Goal: Information Seeking & Learning: Learn about a topic

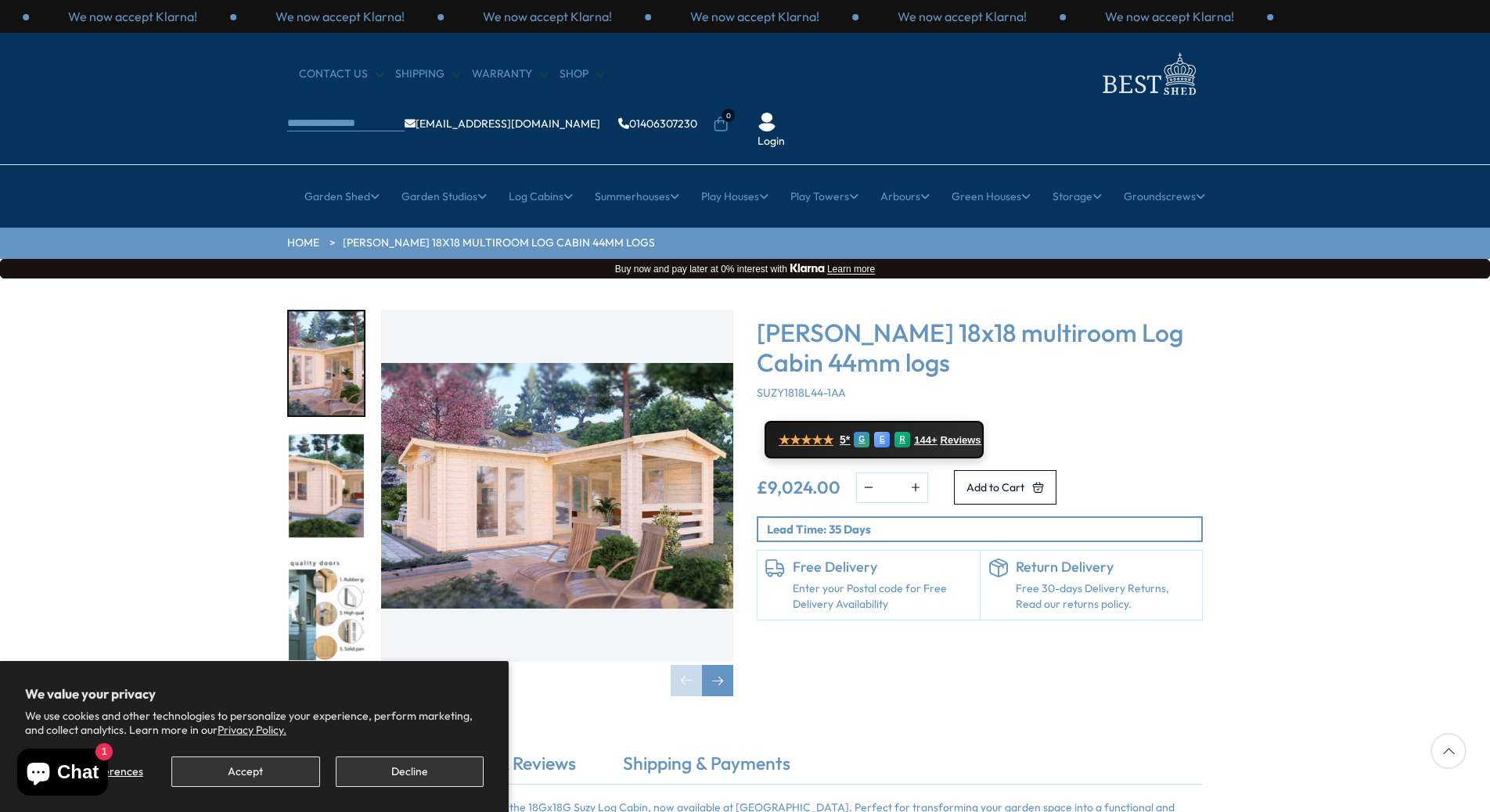
click at [558, 460] on img "1 / 7" at bounding box center [556, 485] width 352 height 352
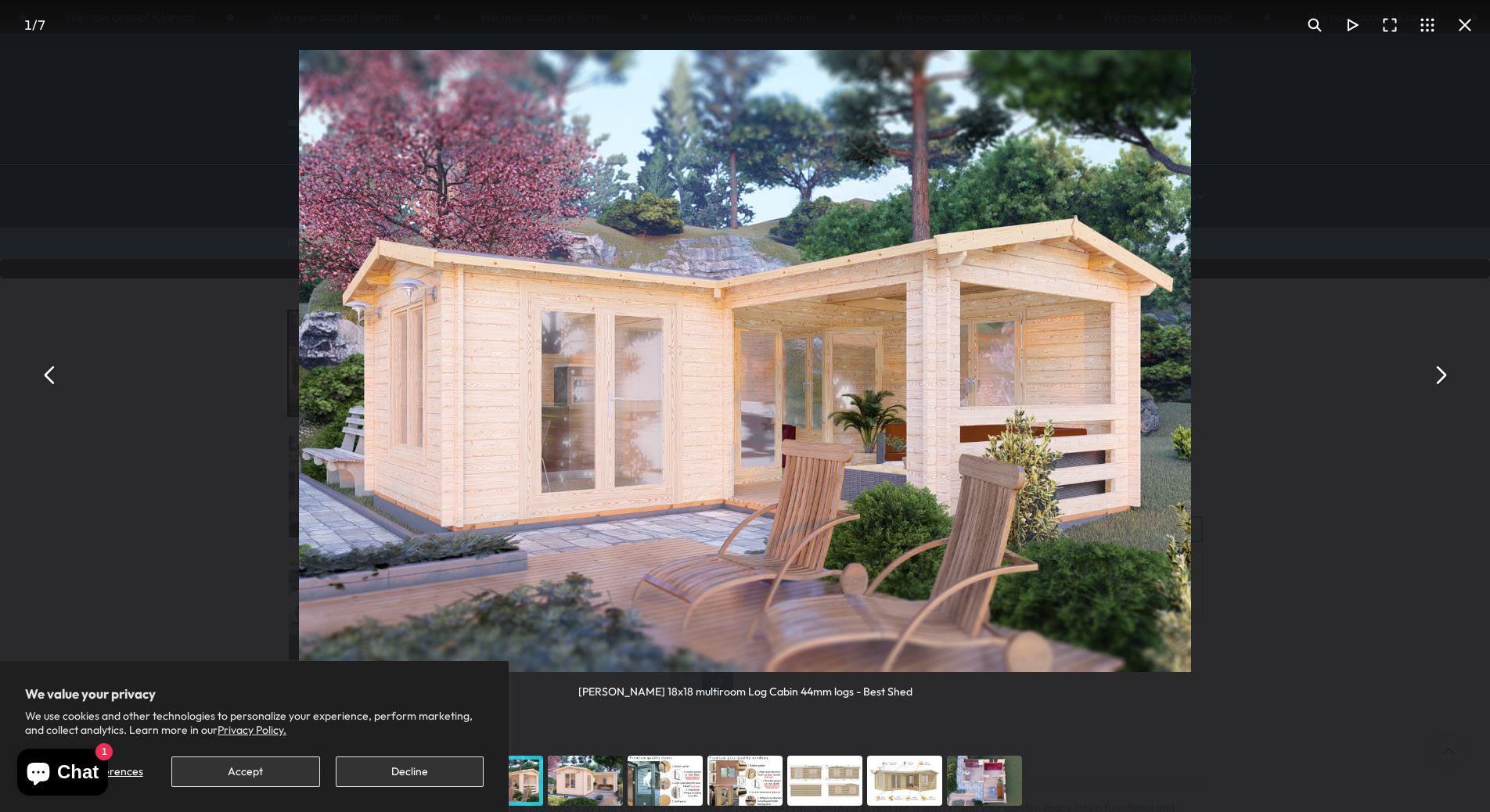
click at [1441, 375] on button "You can close this modal content with the ESC key" at bounding box center [1440, 375] width 38 height 38
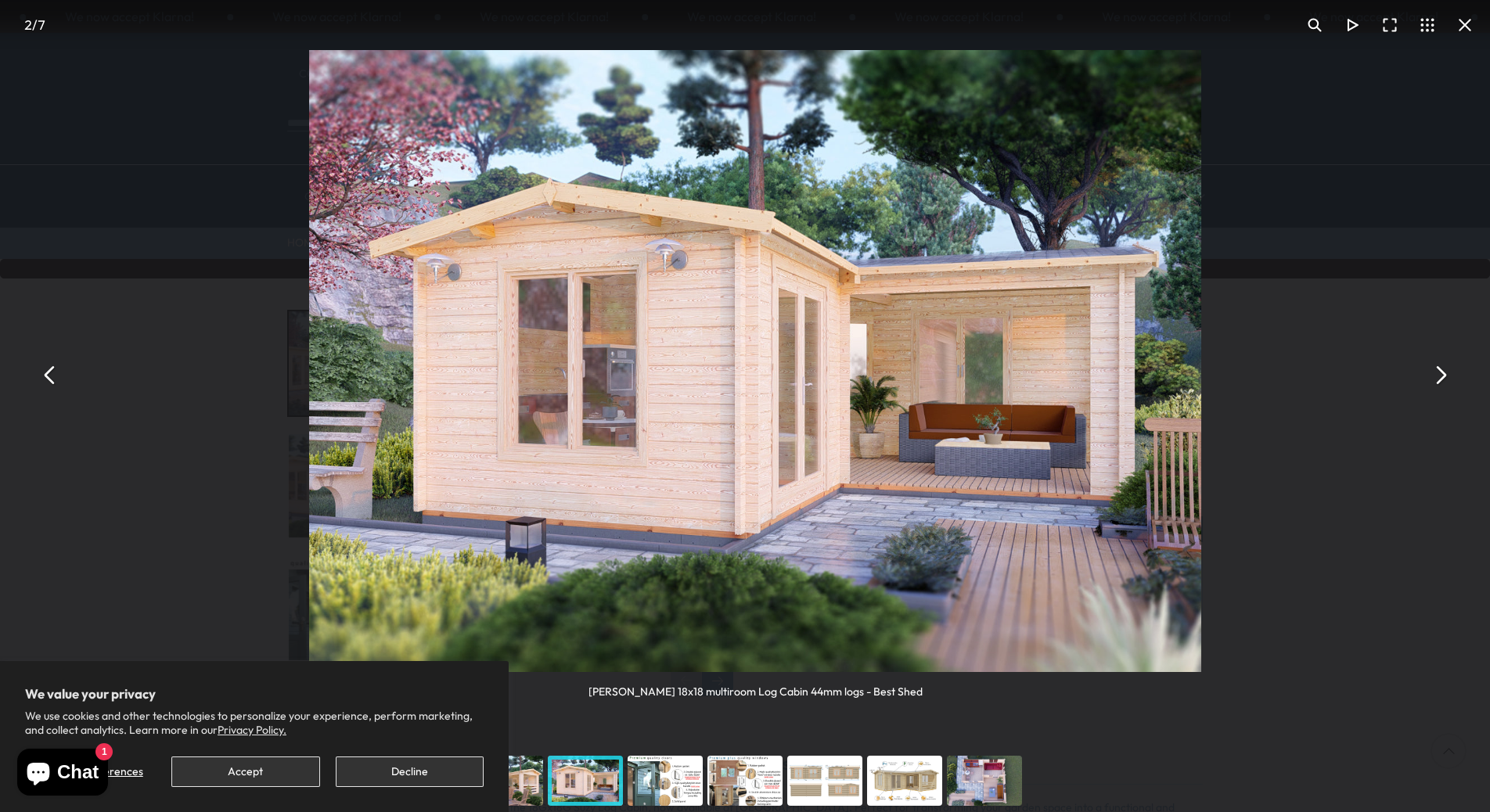
click at [1441, 375] on button "You can close this modal content with the ESC key" at bounding box center [1440, 375] width 38 height 38
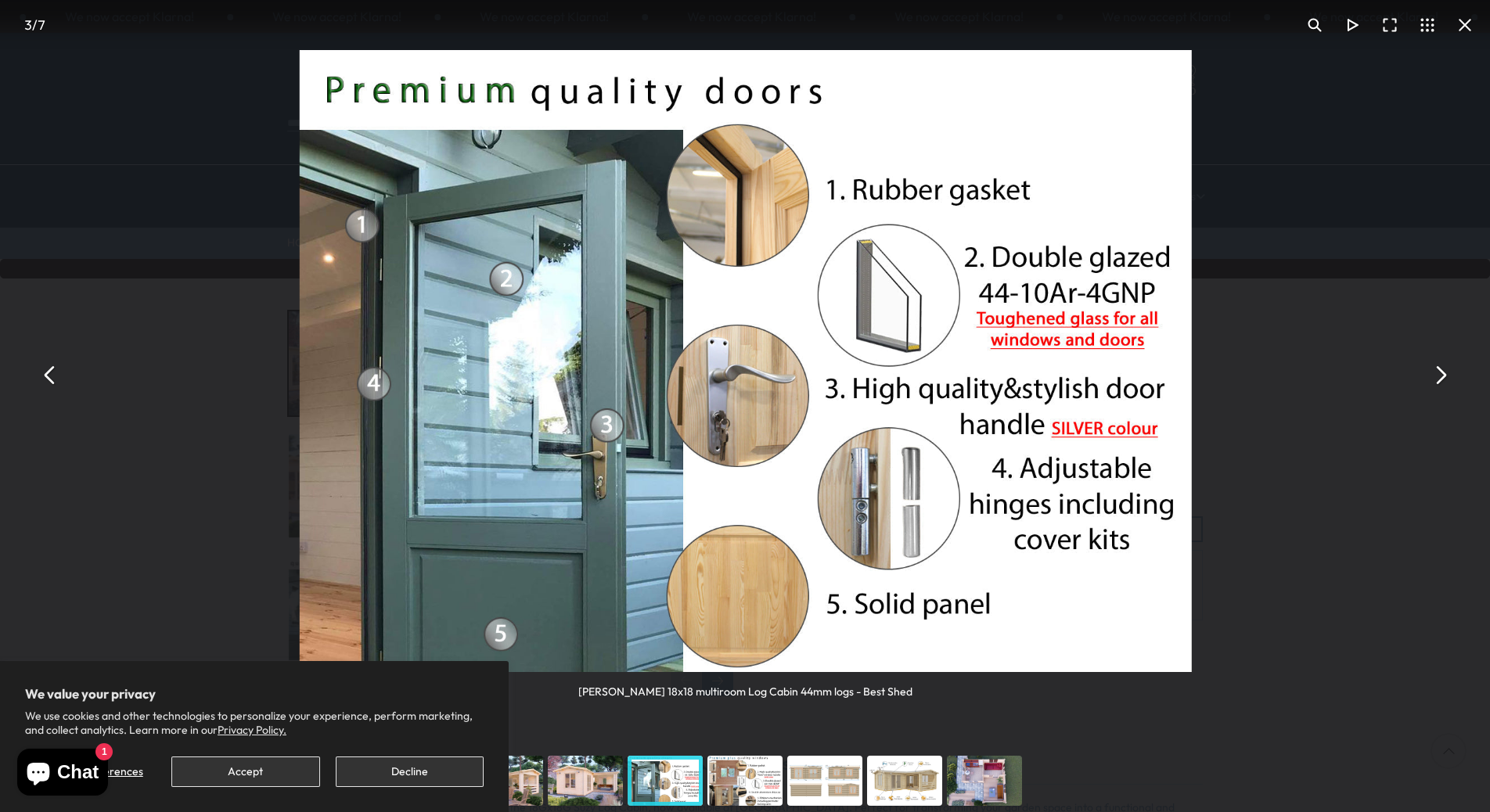
click at [1441, 375] on button "You can close this modal content with the ESC key" at bounding box center [1440, 375] width 38 height 38
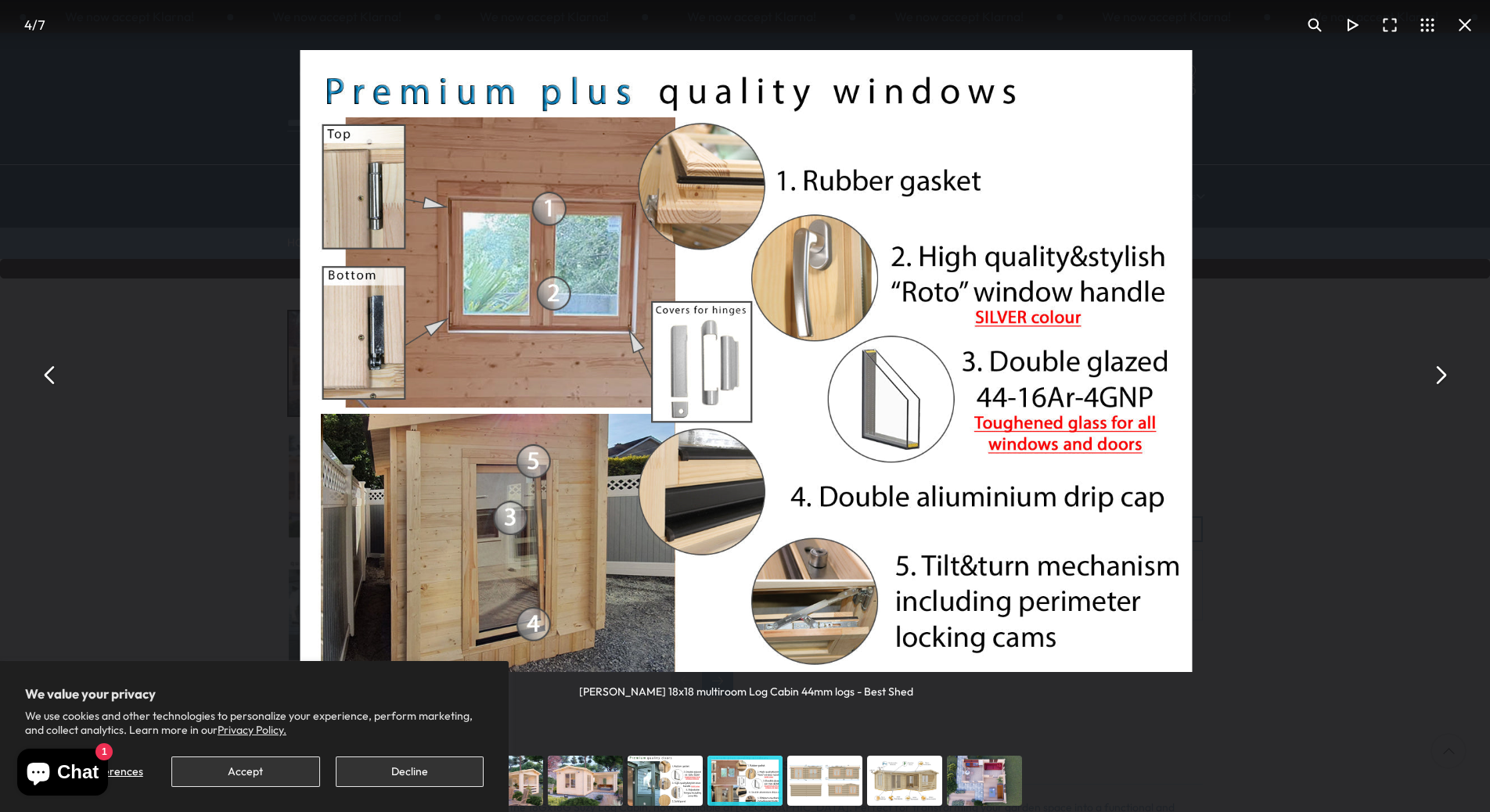
click at [1441, 375] on button "You can close this modal content with the ESC key" at bounding box center [1440, 375] width 38 height 38
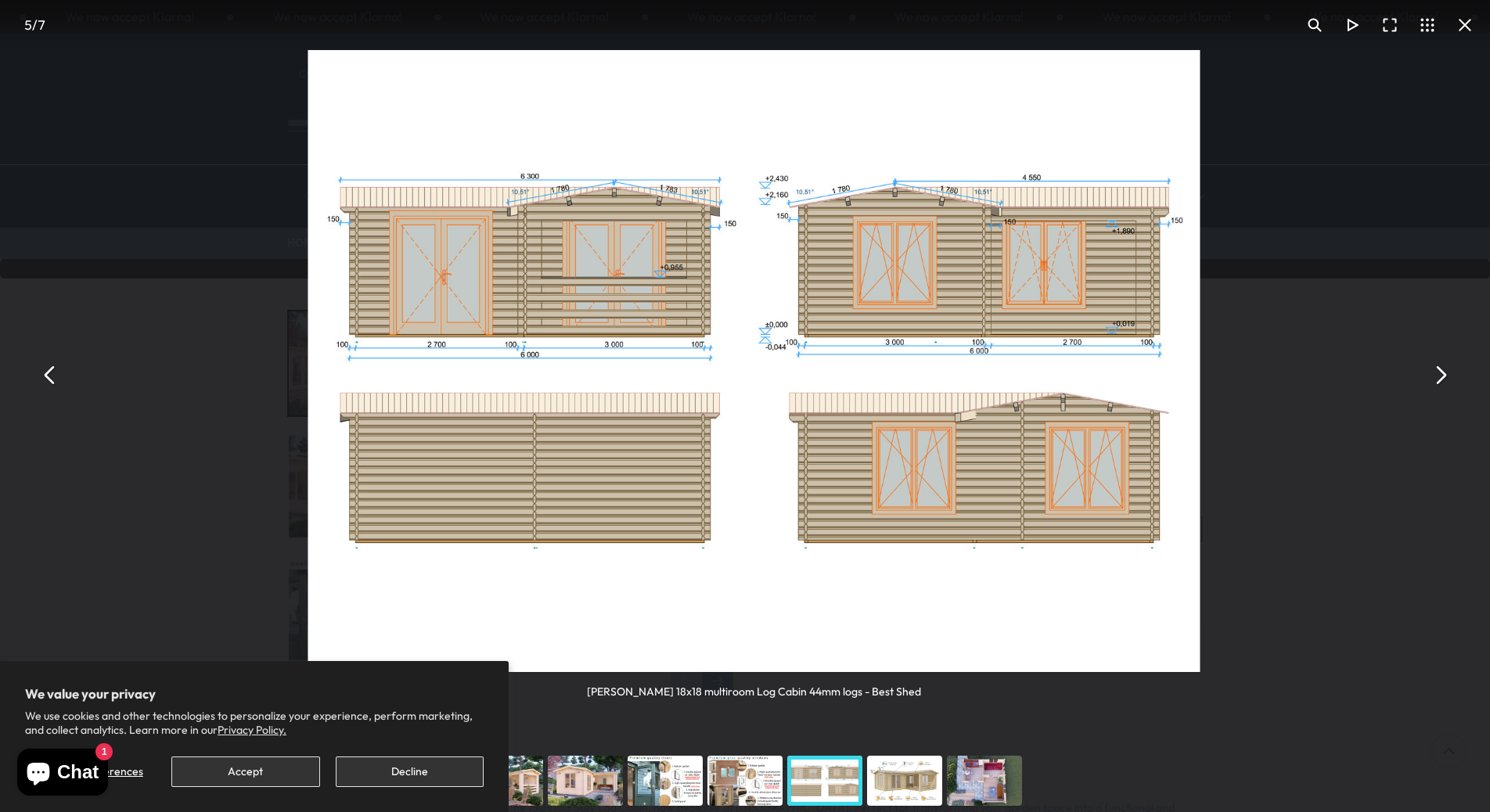
click at [1441, 375] on button "You can close this modal content with the ESC key" at bounding box center [1440, 375] width 38 height 38
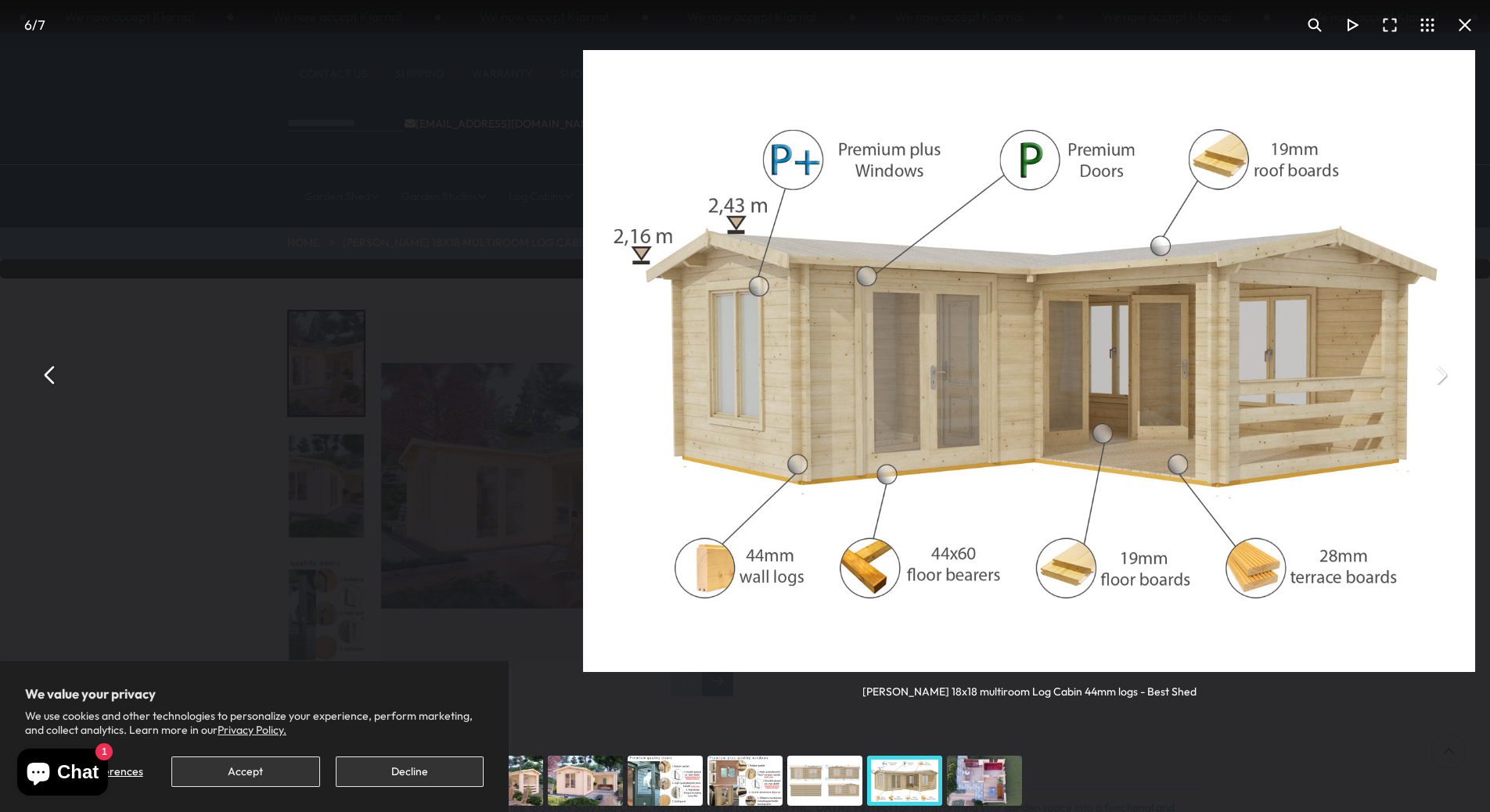
click at [1441, 375] on button "You can close this modal content with the ESC key" at bounding box center [1440, 375] width 38 height 38
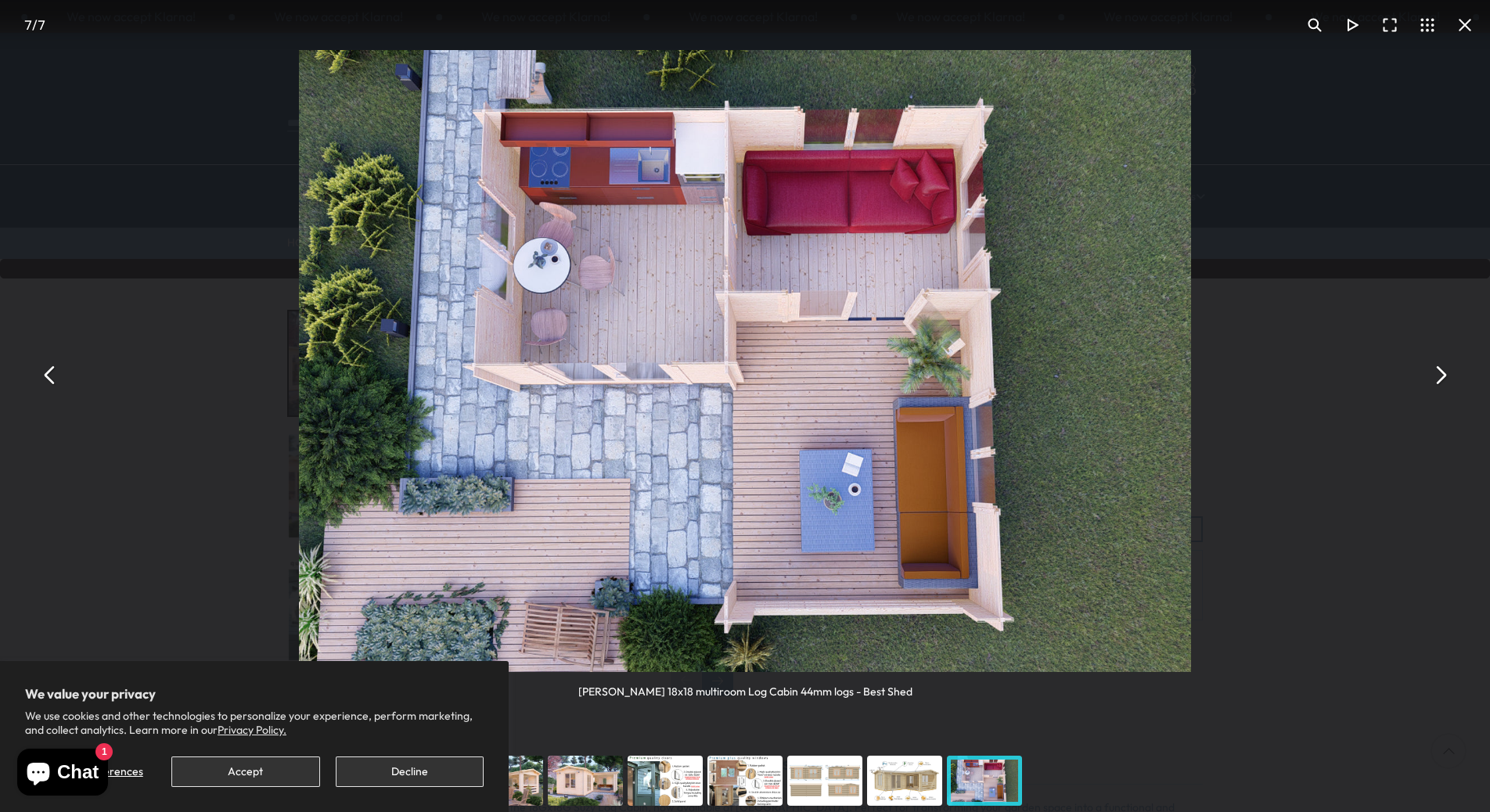
click at [1462, 22] on button "You can close this modal content with the ESC key" at bounding box center [1465, 25] width 38 height 38
